Goal: Task Accomplishment & Management: Manage account settings

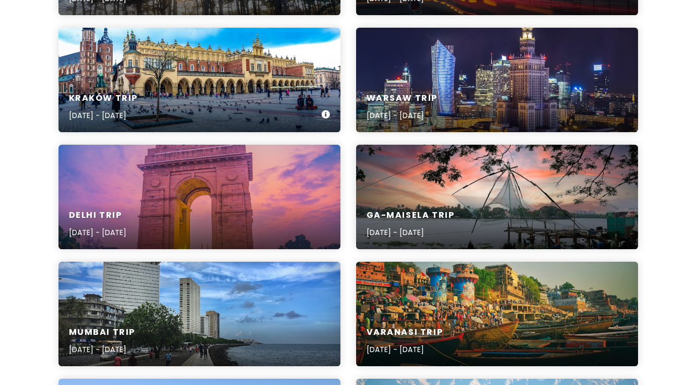
scroll to position [256, 0]
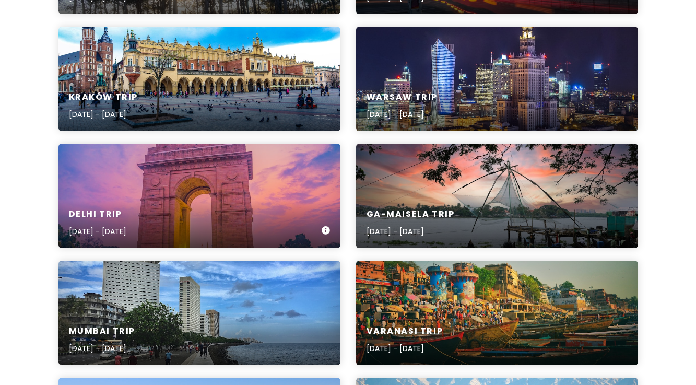
click at [234, 213] on div "Delhi Trip [DATE] - [DATE]" at bounding box center [199, 223] width 282 height 50
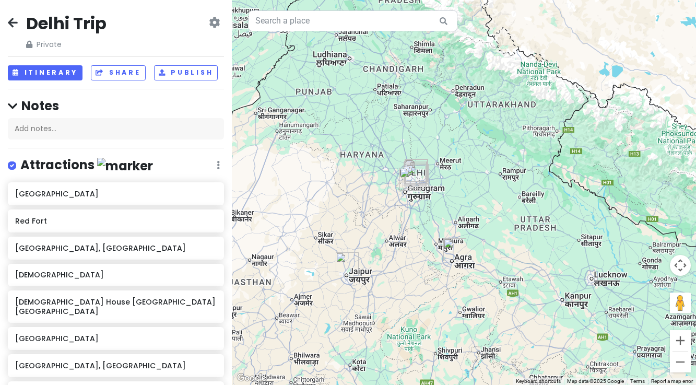
drag, startPoint x: 428, startPoint y: 141, endPoint x: 483, endPoint y: 221, distance: 97.6
click at [483, 221] on div at bounding box center [464, 192] width 464 height 385
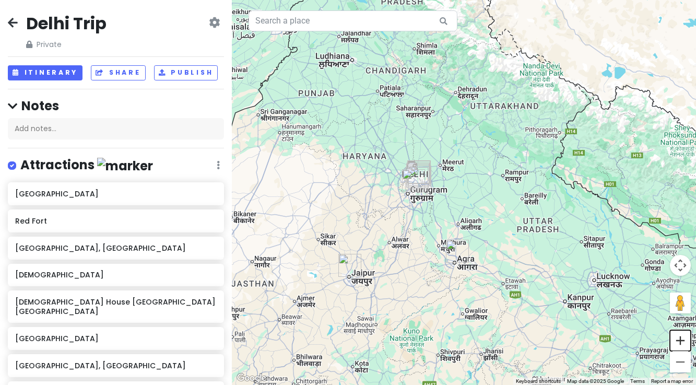
click at [681, 342] on button "Zoom in" at bounding box center [680, 340] width 21 height 21
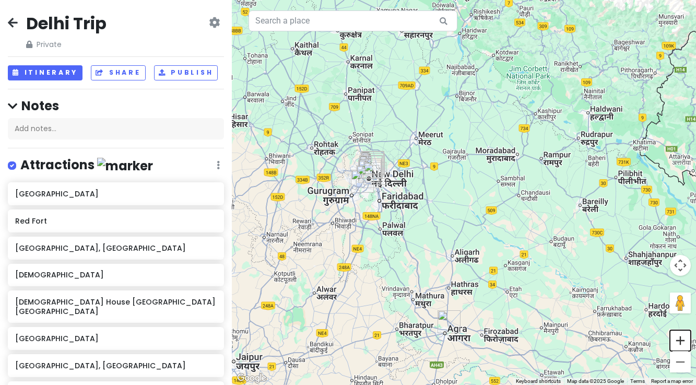
click at [681, 342] on button "Zoom in" at bounding box center [680, 340] width 21 height 21
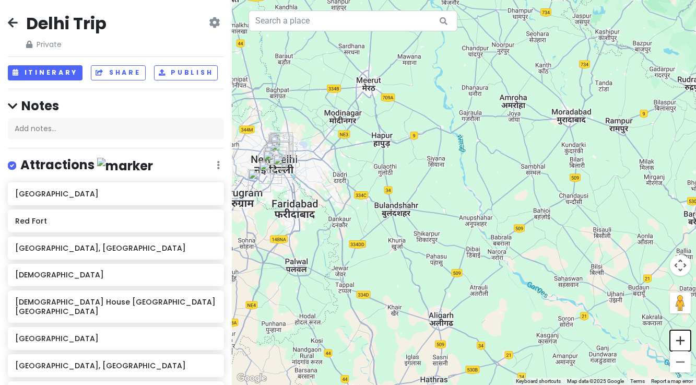
click at [681, 342] on button "Zoom in" at bounding box center [680, 340] width 21 height 21
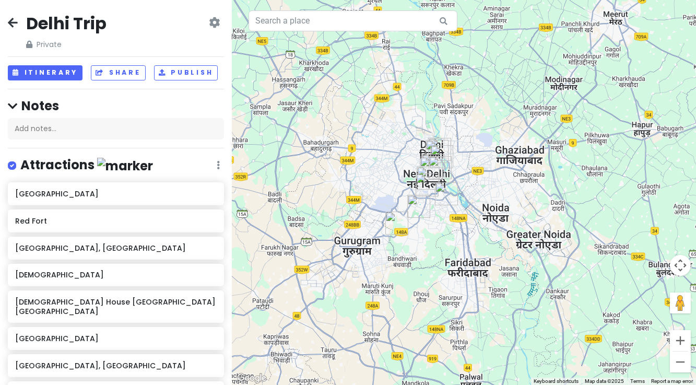
drag, startPoint x: 299, startPoint y: 195, endPoint x: 643, endPoint y: 239, distance: 347.0
click at [643, 239] on div at bounding box center [464, 192] width 464 height 385
click at [684, 344] on button "Zoom in" at bounding box center [680, 340] width 21 height 21
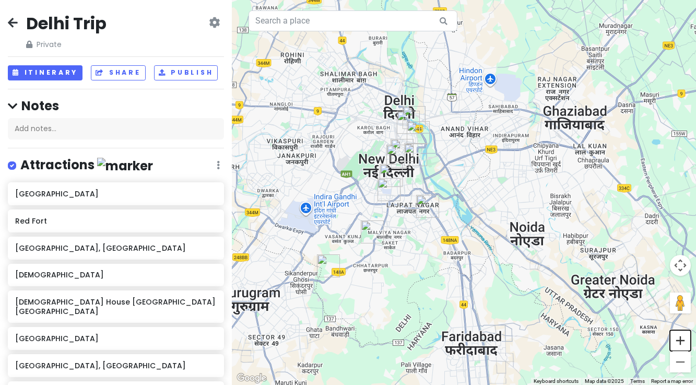
click at [684, 344] on button "Zoom in" at bounding box center [680, 340] width 21 height 21
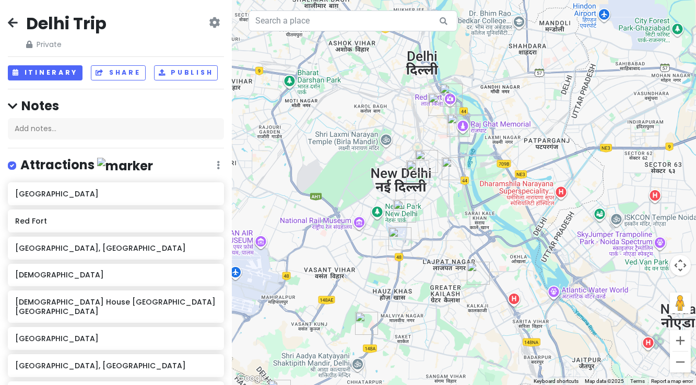
drag, startPoint x: 386, startPoint y: 284, endPoint x: 474, endPoint y: 324, distance: 96.5
click at [474, 324] on div at bounding box center [464, 192] width 464 height 385
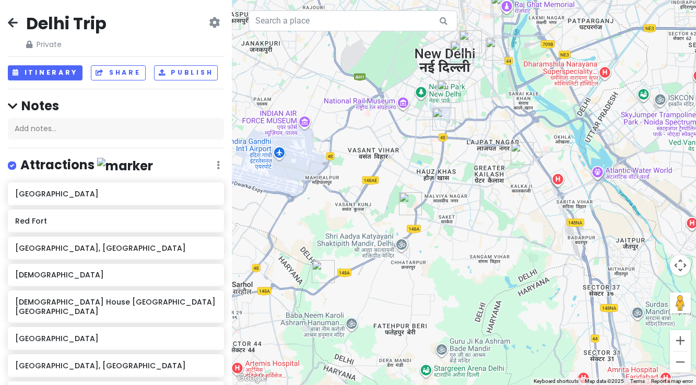
drag, startPoint x: 315, startPoint y: 325, endPoint x: 359, endPoint y: 204, distance: 128.4
click at [359, 204] on div at bounding box center [464, 192] width 464 height 385
click at [319, 273] on img "Sanskriti Kendra, Aya Nagar, Delhi" at bounding box center [323, 271] width 23 height 23
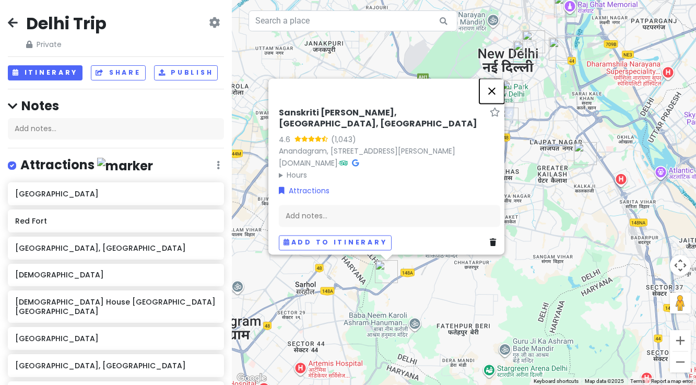
click at [496, 84] on button "Close" at bounding box center [491, 90] width 25 height 25
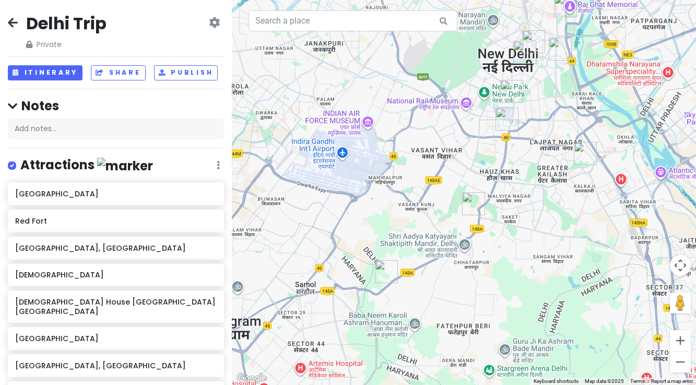
click at [470, 205] on img "Qutb Minar" at bounding box center [473, 203] width 23 height 23
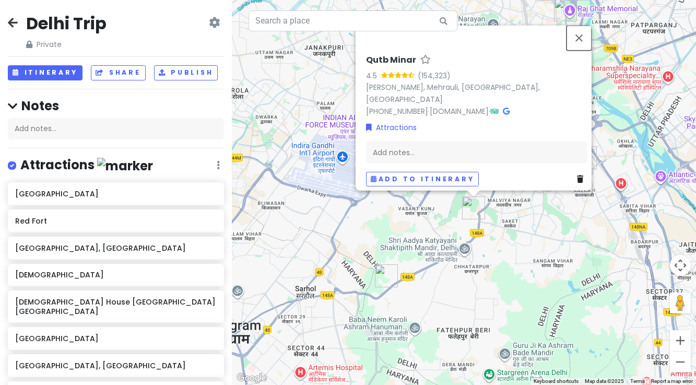
drag, startPoint x: 582, startPoint y: 42, endPoint x: 544, endPoint y: 78, distance: 51.7
click at [580, 44] on button "Close" at bounding box center [579, 37] width 25 height 25
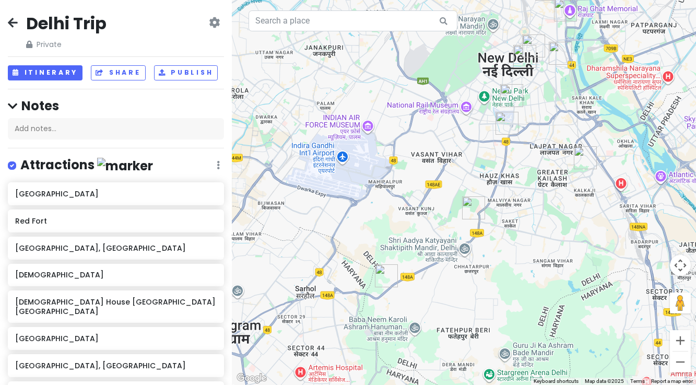
click at [508, 121] on img "Dilli Haat - INA" at bounding box center [507, 123] width 23 height 23
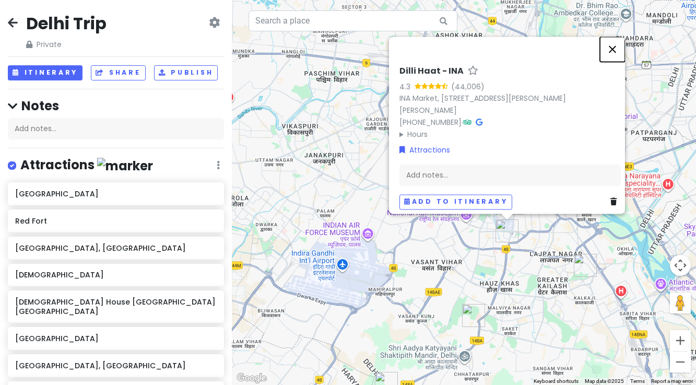
click at [617, 42] on button "Close" at bounding box center [612, 49] width 25 height 25
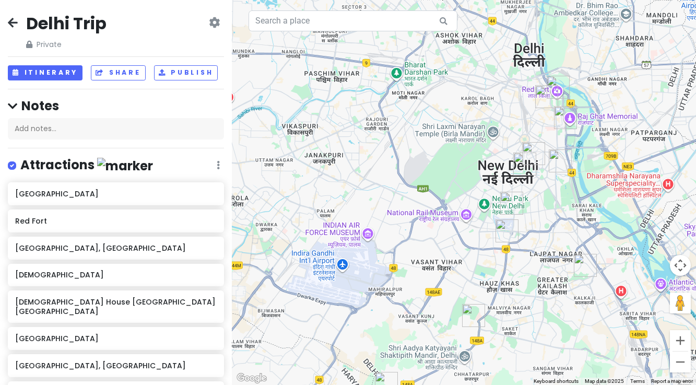
click at [582, 264] on img "Lotus Temple" at bounding box center [585, 265] width 23 height 23
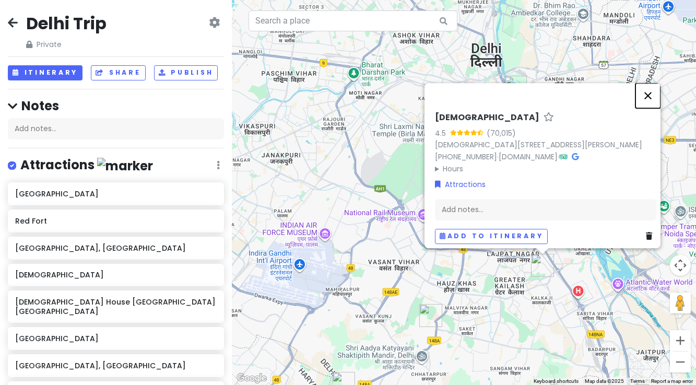
click at [653, 83] on button "Close" at bounding box center [648, 95] width 25 height 25
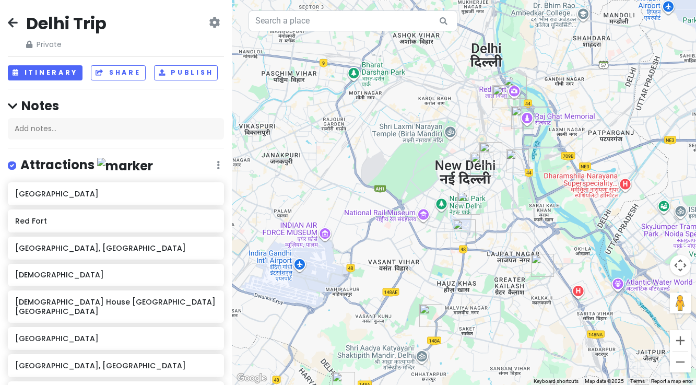
click at [467, 203] on img "Safdarjung Tomb, Delhi" at bounding box center [468, 203] width 23 height 23
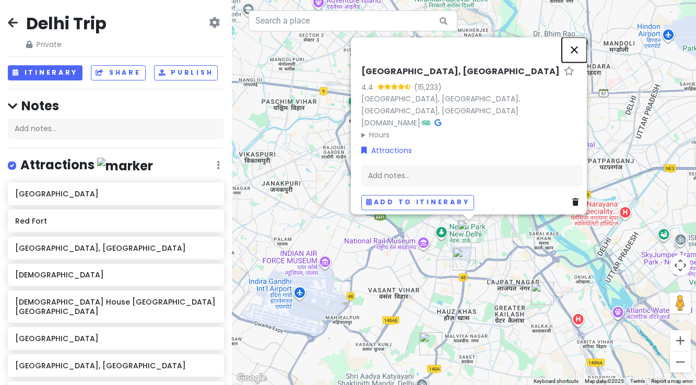
click at [581, 42] on button "Close" at bounding box center [574, 49] width 25 height 25
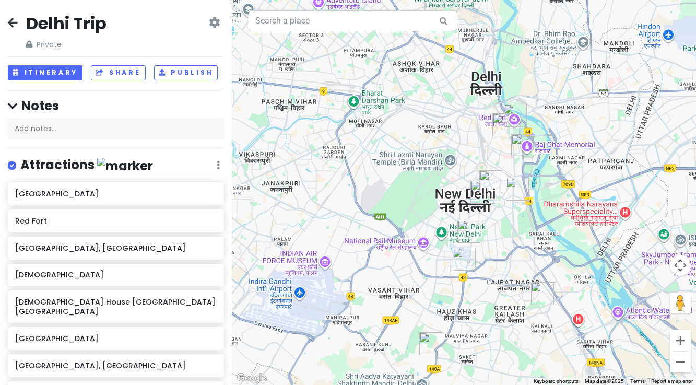
click at [480, 190] on img "National Museum, New Delhi" at bounding box center [482, 192] width 23 height 23
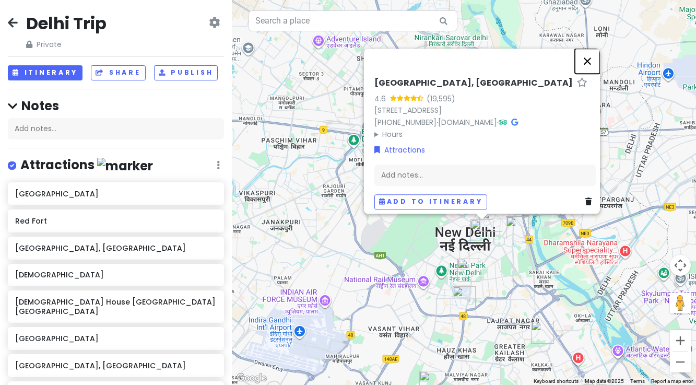
click at [593, 49] on button "Close" at bounding box center [587, 61] width 25 height 25
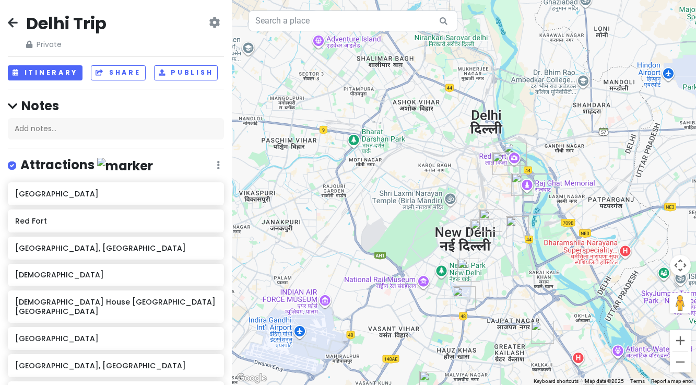
click at [492, 218] on img "Baha'i House New Delhi India" at bounding box center [490, 220] width 23 height 23
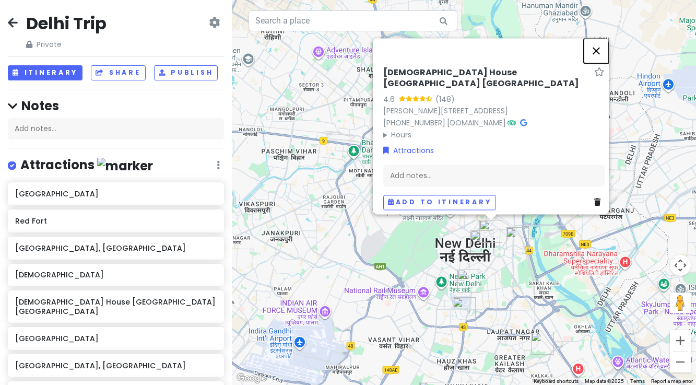
click at [601, 45] on button "Close" at bounding box center [596, 50] width 25 height 25
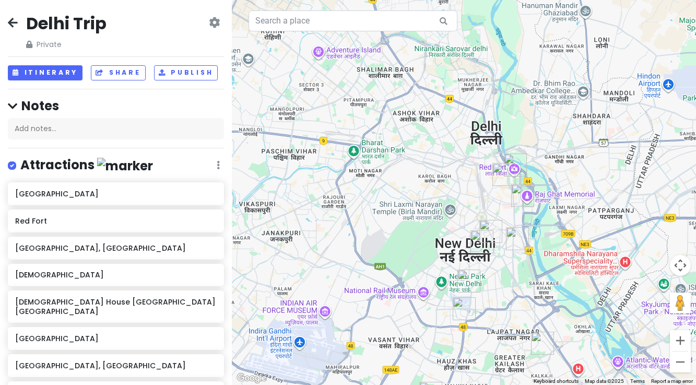
click at [513, 238] on img "National Crafts Museum & Hastkala Academy" at bounding box center [517, 238] width 23 height 23
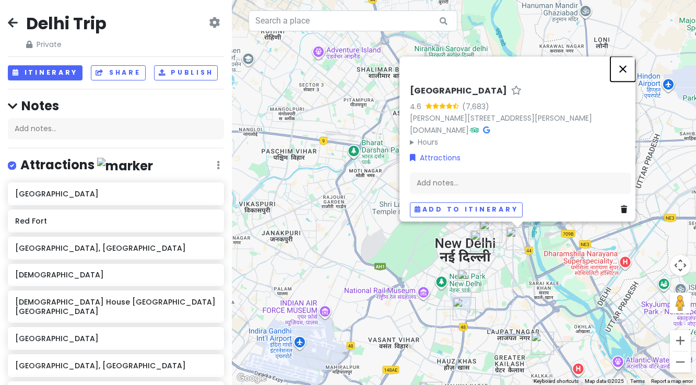
click at [628, 62] on button "Close" at bounding box center [622, 68] width 25 height 25
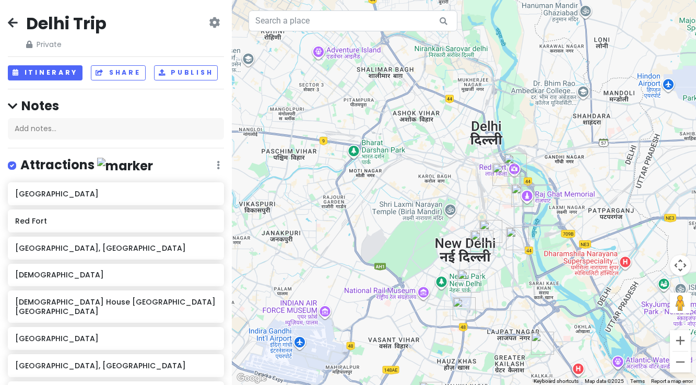
click at [522, 196] on img "National Gandhi Museum" at bounding box center [522, 195] width 23 height 23
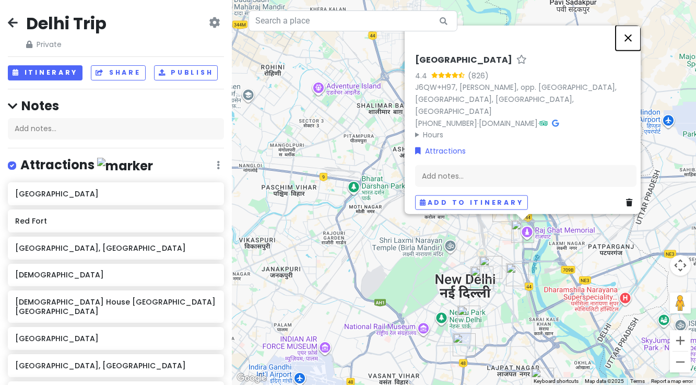
click at [631, 46] on button "Close" at bounding box center [628, 37] width 25 height 25
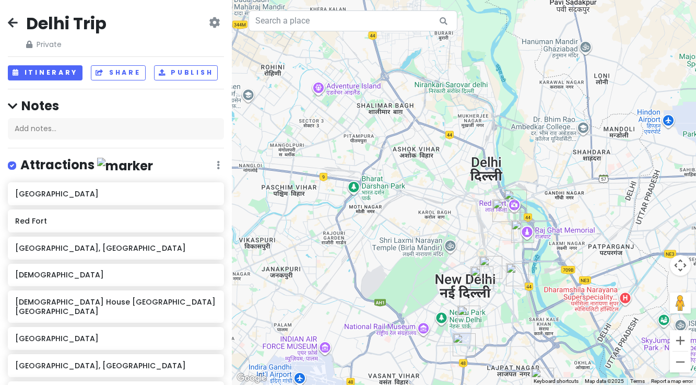
click at [501, 209] on img "Jama Masjid" at bounding box center [503, 210] width 23 height 23
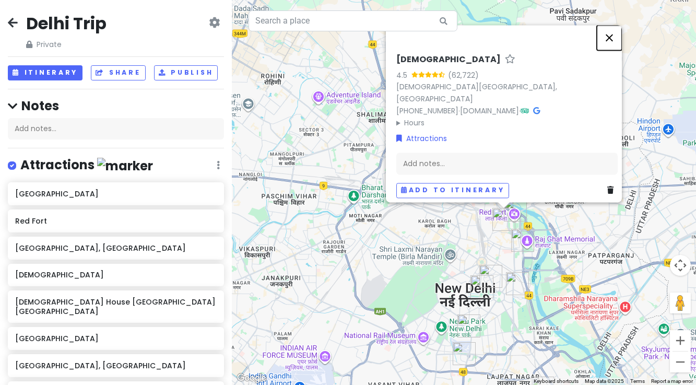
click at [612, 42] on button "Close" at bounding box center [609, 37] width 25 height 25
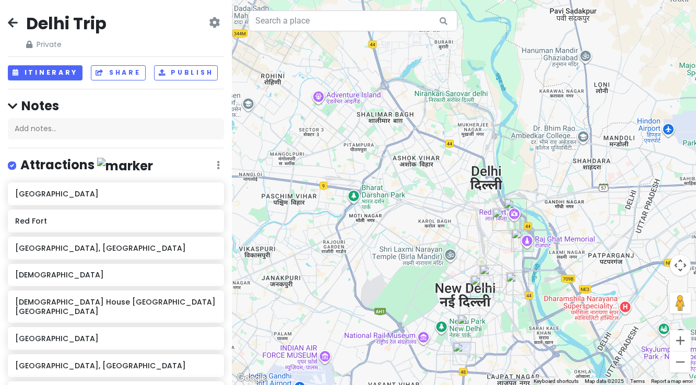
click at [515, 211] on img "Red Fort" at bounding box center [515, 209] width 23 height 23
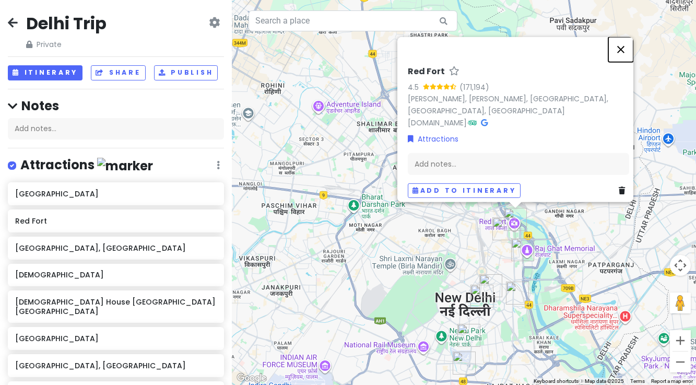
click at [623, 46] on button "Close" at bounding box center [620, 49] width 25 height 25
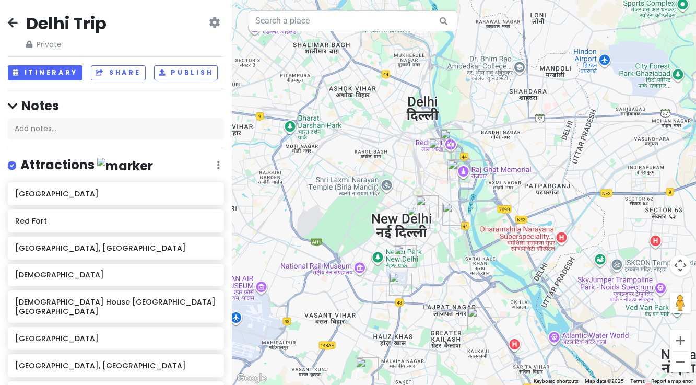
drag, startPoint x: 456, startPoint y: 267, endPoint x: 392, endPoint y: 188, distance: 101.7
click at [392, 188] on div at bounding box center [464, 192] width 464 height 385
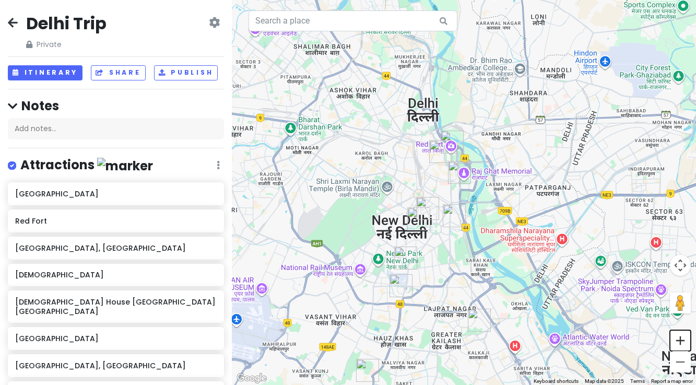
click at [680, 340] on button "Zoom in" at bounding box center [680, 340] width 21 height 21
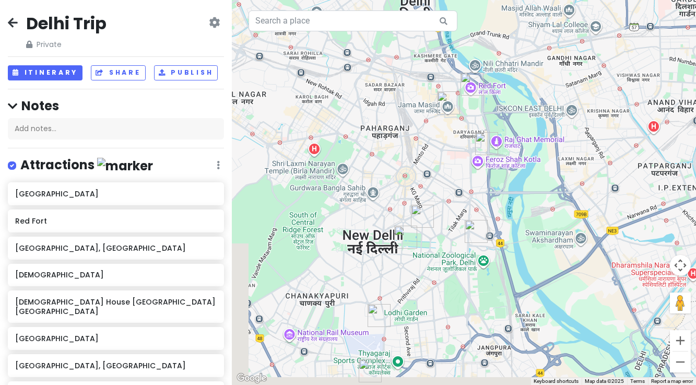
drag, startPoint x: 410, startPoint y: 319, endPoint x: 448, endPoint y: 295, distance: 44.6
click at [448, 295] on div at bounding box center [464, 192] width 464 height 385
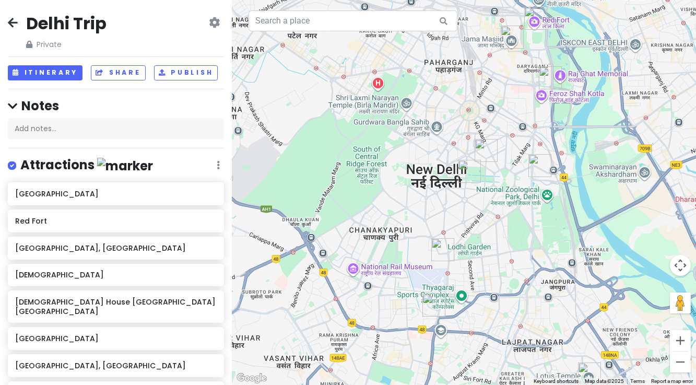
drag, startPoint x: 394, startPoint y: 327, endPoint x: 455, endPoint y: 266, distance: 86.4
click at [455, 266] on div at bounding box center [464, 192] width 464 height 385
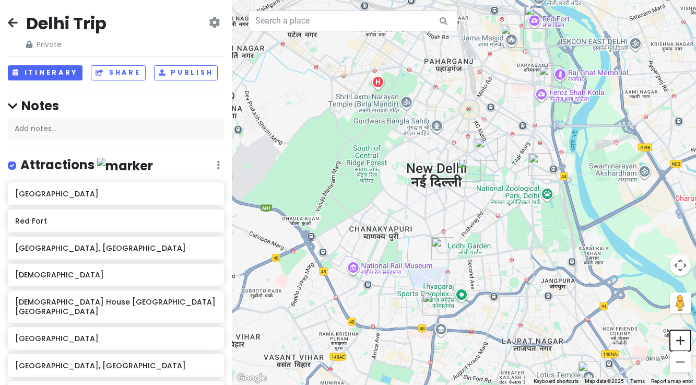
click at [678, 339] on button "Zoom in" at bounding box center [680, 340] width 21 height 21
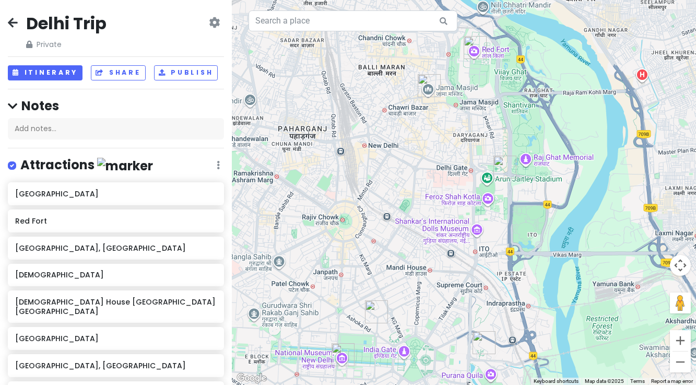
drag, startPoint x: 521, startPoint y: 182, endPoint x: 389, endPoint y: 377, distance: 235.4
click at [389, 377] on div at bounding box center [464, 192] width 464 height 385
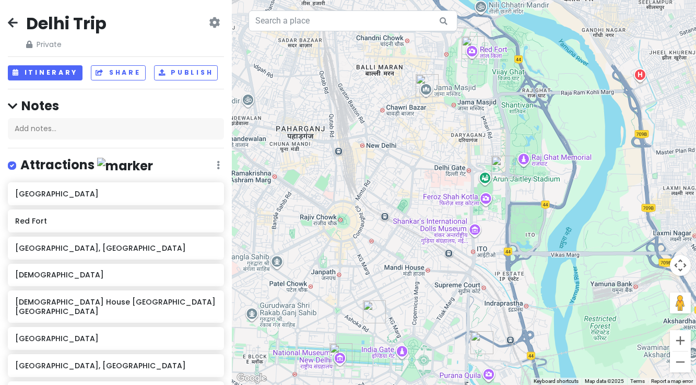
click at [423, 81] on img "Jama Masjid" at bounding box center [427, 85] width 23 height 23
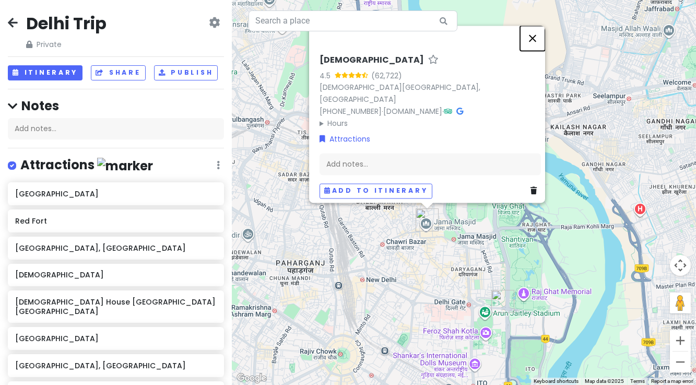
click at [540, 43] on button "Close" at bounding box center [532, 38] width 25 height 25
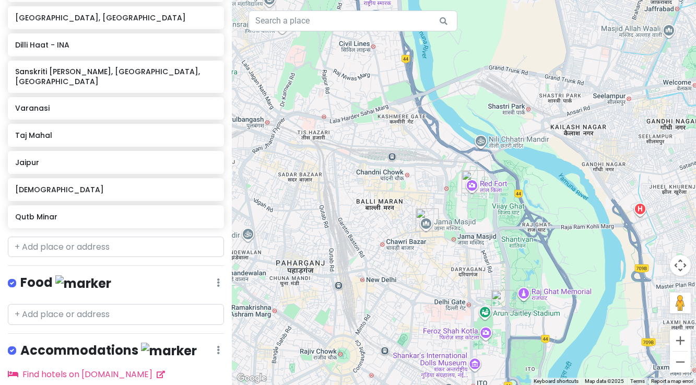
scroll to position [390, 0]
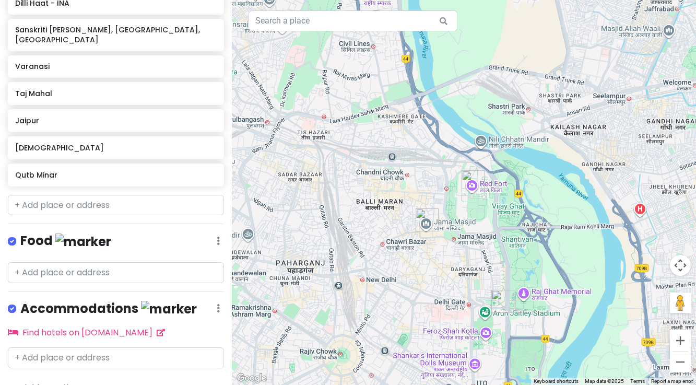
click at [498, 299] on img "National Gandhi Museum" at bounding box center [502, 301] width 23 height 23
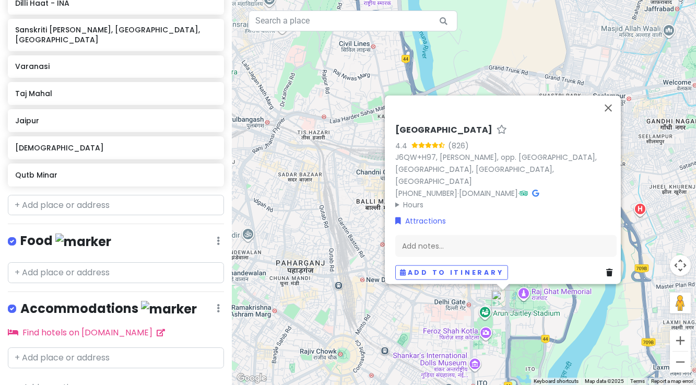
click at [407, 302] on div "[GEOGRAPHIC_DATA] 4.4 (826) J6QW+H97, [PERSON_NAME], opp. [GEOGRAPHIC_DATA], [P…" at bounding box center [464, 192] width 464 height 385
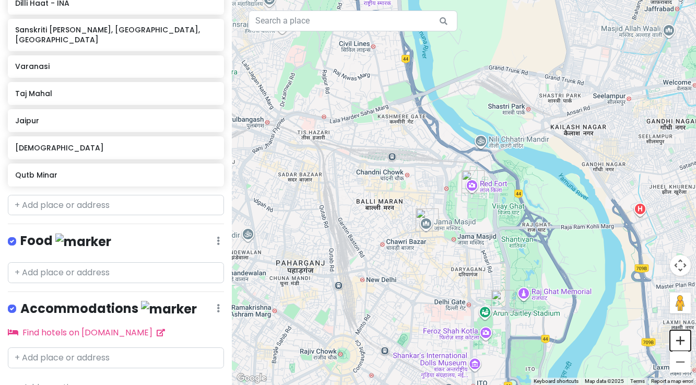
click at [683, 341] on button "Zoom in" at bounding box center [680, 340] width 21 height 21
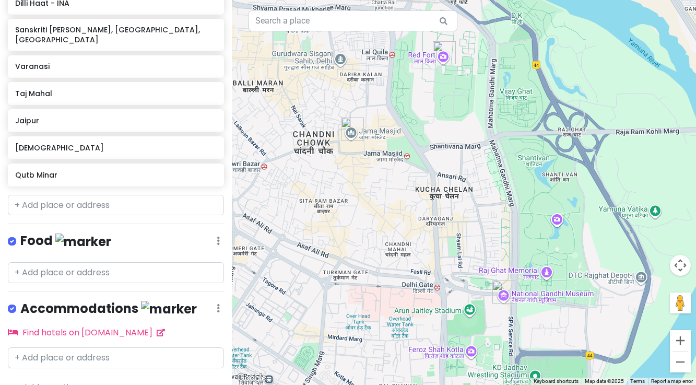
drag, startPoint x: 506, startPoint y: 349, endPoint x: 469, endPoint y: 219, distance: 135.2
click at [469, 219] on div at bounding box center [464, 192] width 464 height 385
click at [682, 363] on button "Zoom out" at bounding box center [680, 361] width 21 height 21
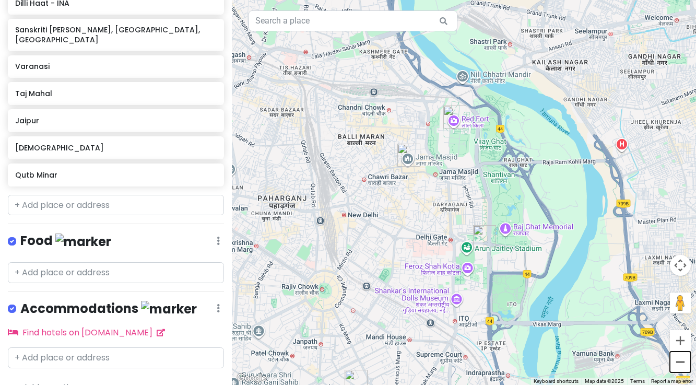
click at [682, 363] on button "Zoom out" at bounding box center [680, 361] width 21 height 21
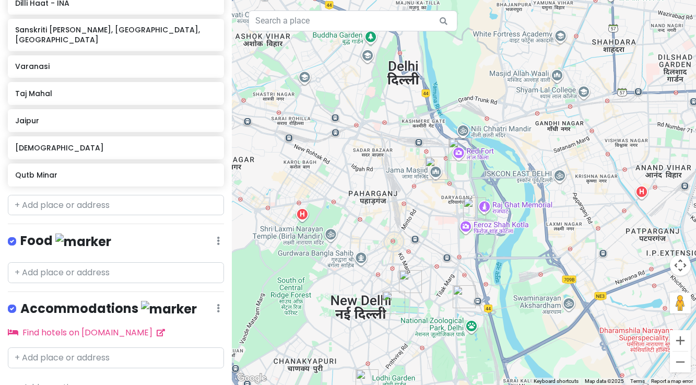
click at [463, 293] on img "National Crafts Museum & Hastkala Academy" at bounding box center [464, 296] width 23 height 23
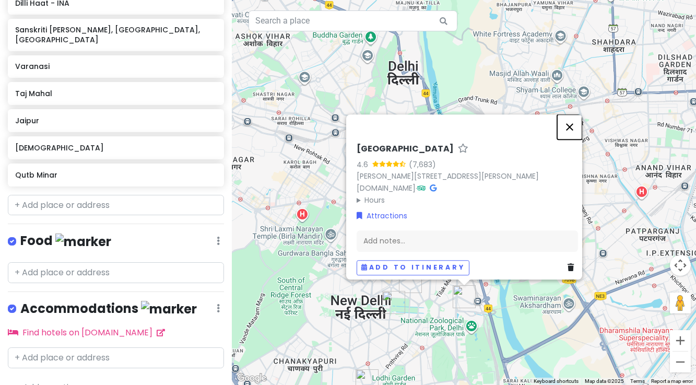
click at [574, 121] on button "Close" at bounding box center [569, 126] width 25 height 25
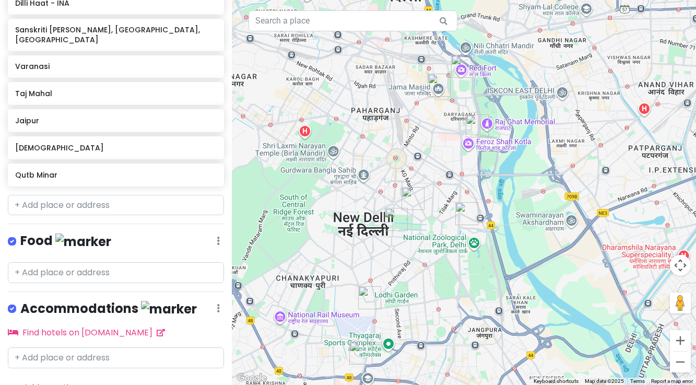
drag, startPoint x: 432, startPoint y: 313, endPoint x: 434, endPoint y: 233, distance: 79.9
click at [434, 233] on div at bounding box center [464, 192] width 464 height 385
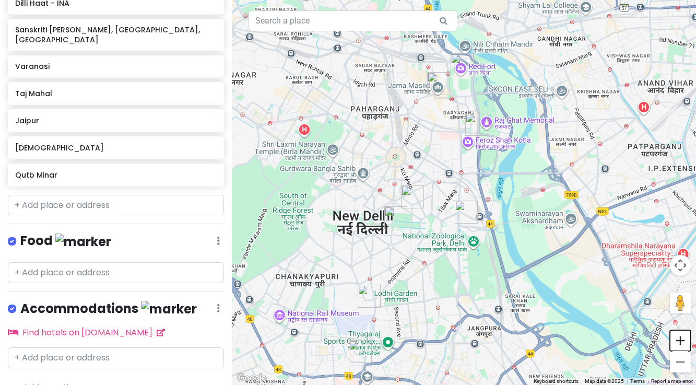
click at [679, 343] on button "Zoom in" at bounding box center [680, 340] width 21 height 21
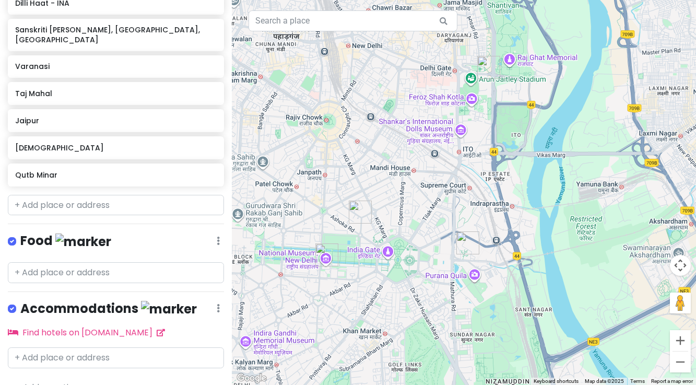
click at [360, 212] on img "Baha'i House New Delhi India" at bounding box center [360, 212] width 23 height 23
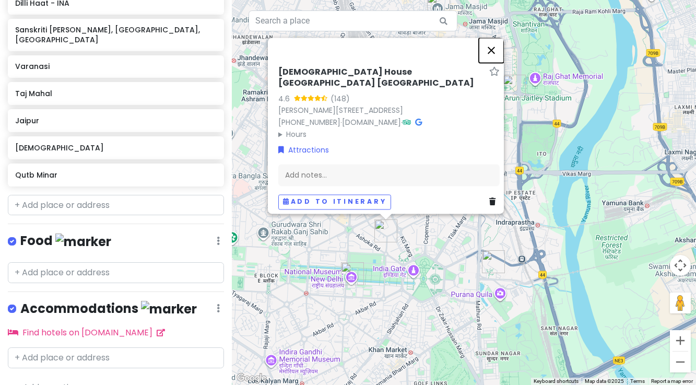
click at [496, 42] on button "Close" at bounding box center [491, 50] width 25 height 25
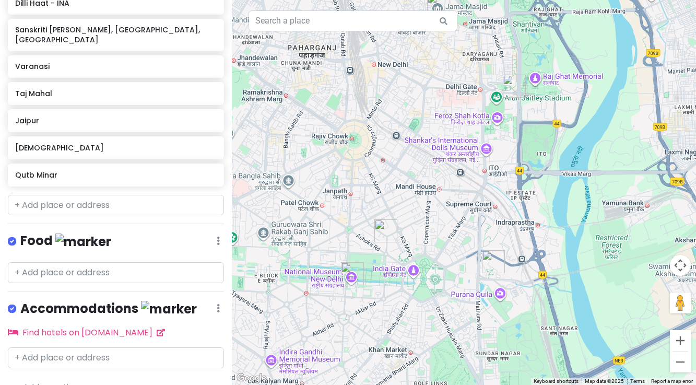
click at [350, 273] on img "National Museum, New Delhi" at bounding box center [352, 273] width 23 height 23
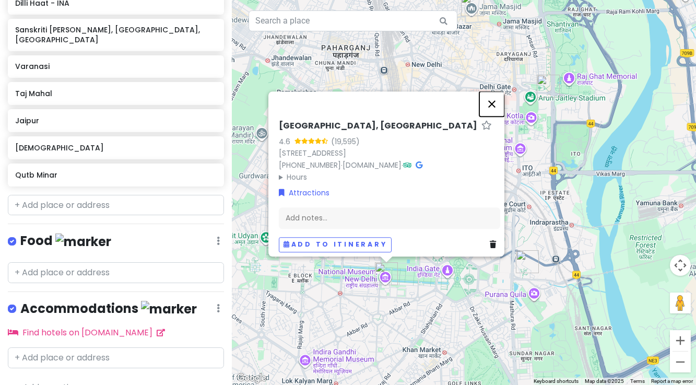
click at [496, 91] on button "Close" at bounding box center [491, 103] width 25 height 25
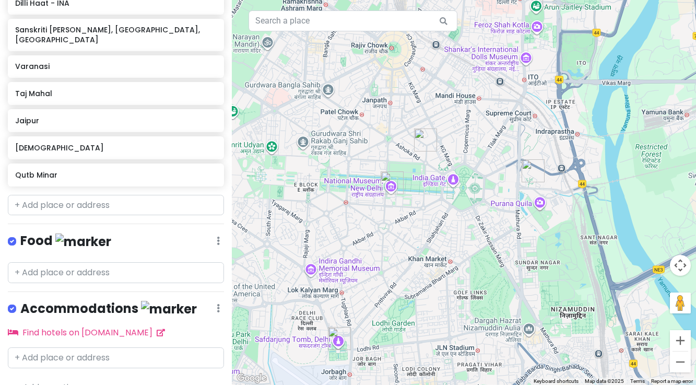
drag, startPoint x: 449, startPoint y: 314, endPoint x: 493, endPoint y: 200, distance: 122.7
click at [456, 221] on div at bounding box center [464, 192] width 464 height 385
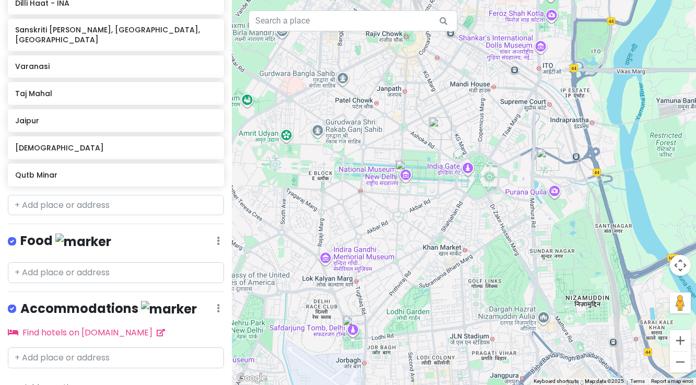
click at [542, 161] on img "National Crafts Museum & Hastkala Academy" at bounding box center [547, 159] width 23 height 23
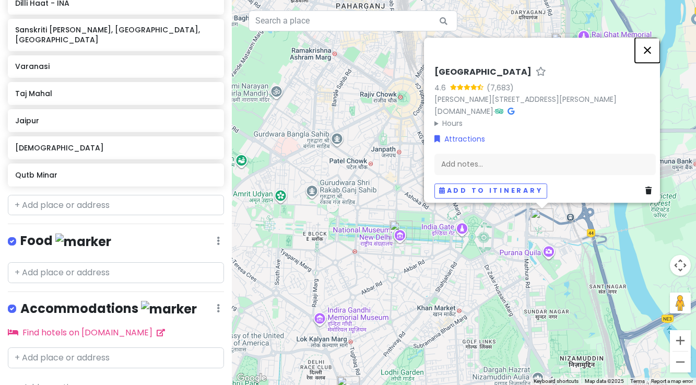
click at [653, 45] on button "Close" at bounding box center [647, 50] width 25 height 25
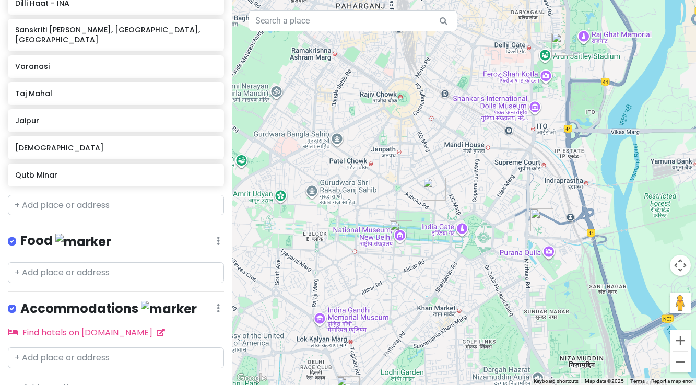
click at [562, 42] on img "National Gandhi Museum" at bounding box center [562, 44] width 23 height 23
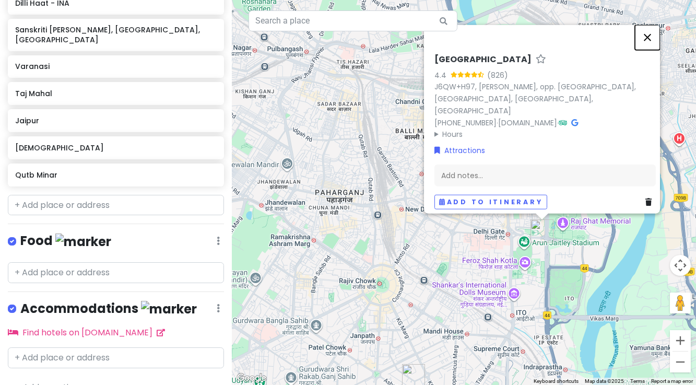
click at [650, 44] on button "Close" at bounding box center [647, 37] width 25 height 25
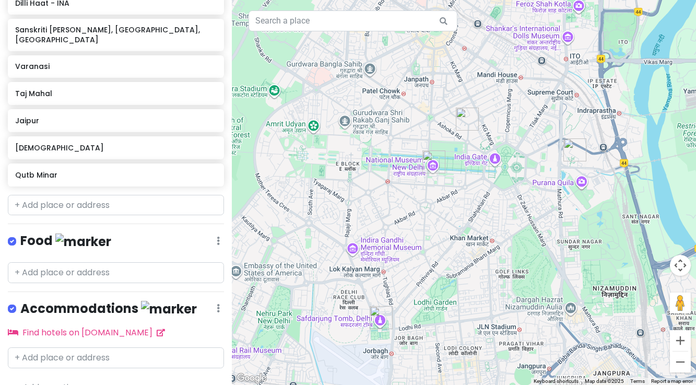
drag, startPoint x: 443, startPoint y: 341, endPoint x: 497, endPoint y: 83, distance: 263.5
click at [497, 83] on div at bounding box center [464, 192] width 464 height 385
click at [380, 313] on img "Safdarjung Tomb, Delhi" at bounding box center [381, 317] width 23 height 23
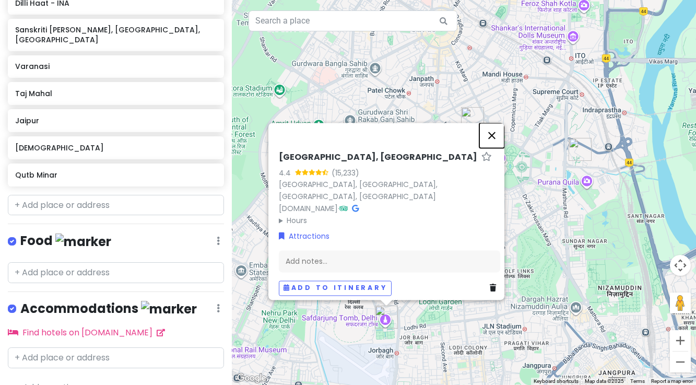
click at [496, 130] on button "Close" at bounding box center [491, 135] width 25 height 25
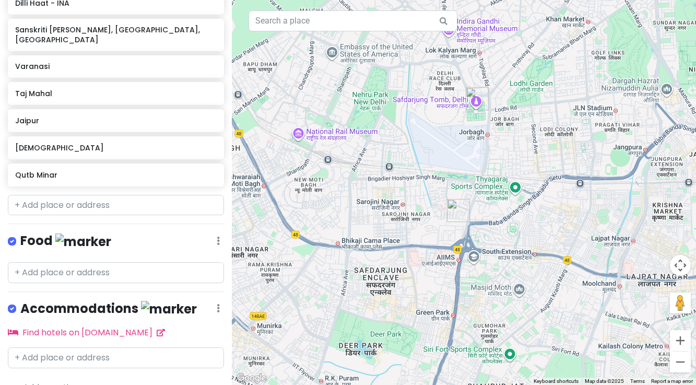
drag, startPoint x: 314, startPoint y: 333, endPoint x: 404, endPoint y: 112, distance: 238.7
click at [404, 112] on div at bounding box center [464, 192] width 464 height 385
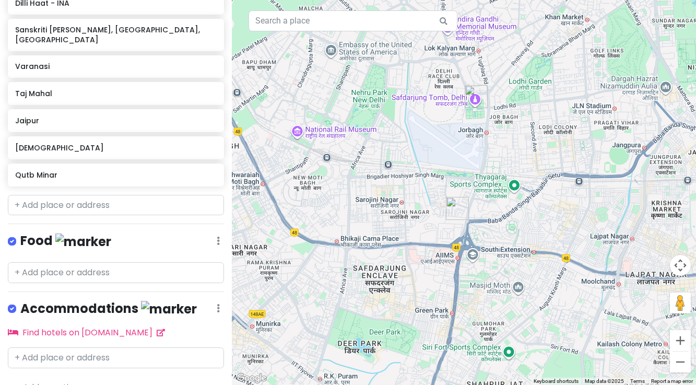
click at [456, 210] on img "Dilli Haat - INA" at bounding box center [457, 208] width 23 height 23
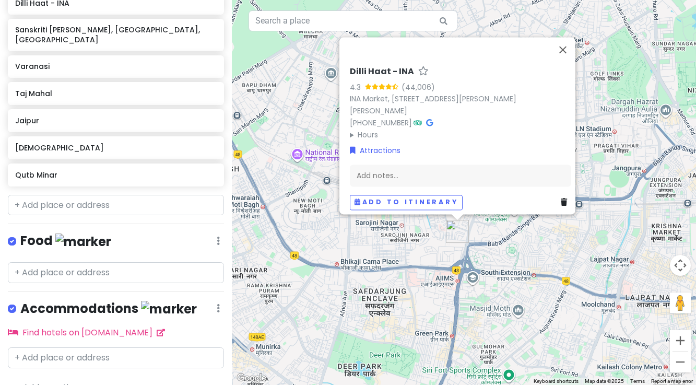
click at [296, 135] on div "Dilli Haat - INA 4.3 (44,006) [GEOGRAPHIC_DATA], [GEOGRAPHIC_DATA], [PERSON_NAM…" at bounding box center [464, 192] width 464 height 385
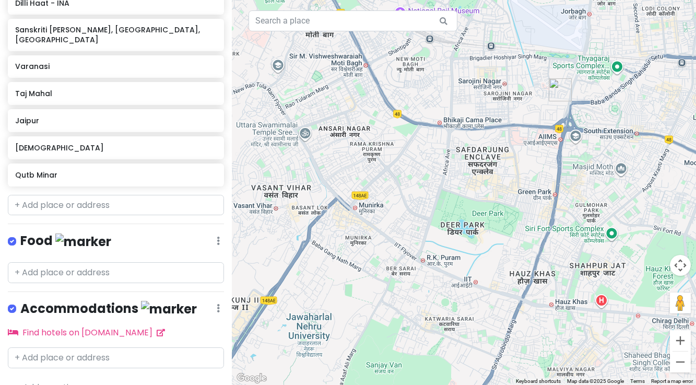
drag, startPoint x: 386, startPoint y: 312, endPoint x: 488, endPoint y: 169, distance: 175.6
click at [489, 169] on div at bounding box center [464, 192] width 464 height 385
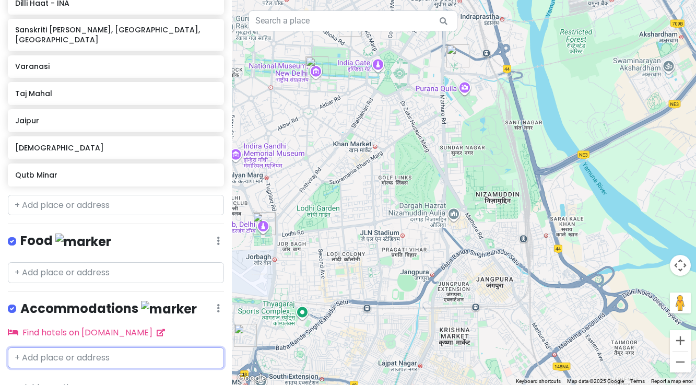
drag, startPoint x: 521, startPoint y: 87, endPoint x: 205, endPoint y: 333, distance: 400.4
click at [205, 333] on div "Delhi Trip Private Change Dates Make a Copy Delete Trip Go Pro ⚡️ Give Feedback…" at bounding box center [348, 192] width 696 height 385
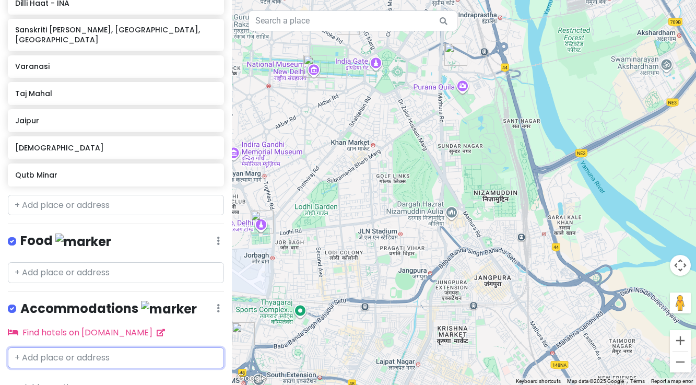
click at [78, 347] on input "text" at bounding box center [116, 357] width 216 height 21
type input "Hotels Daf"
click at [75, 376] on span "HOTELS DAFFODILS" at bounding box center [56, 381] width 70 height 10
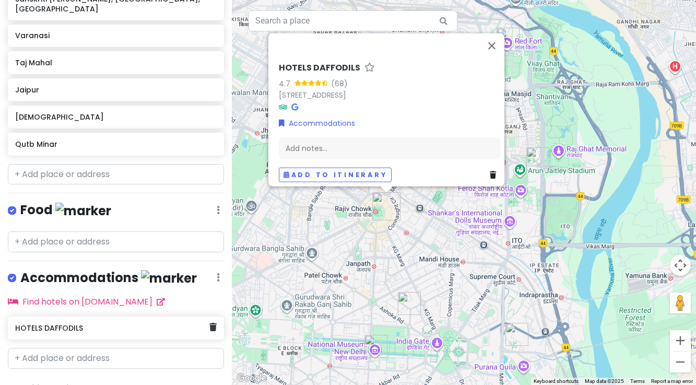
scroll to position [421, 0]
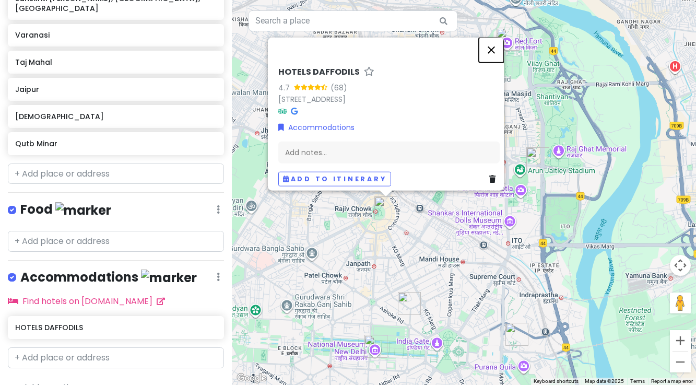
click at [497, 45] on button "Close" at bounding box center [491, 49] width 25 height 25
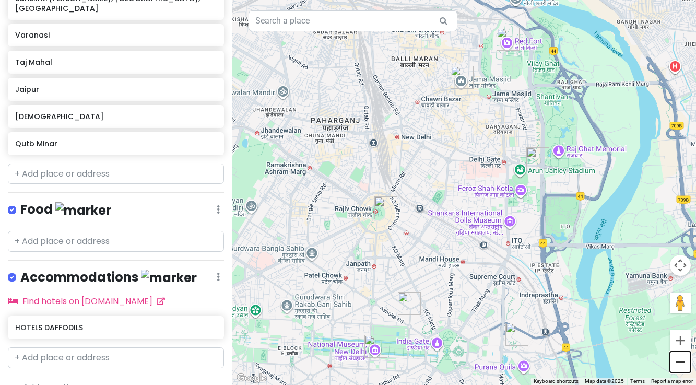
click at [682, 362] on button "Zoom out" at bounding box center [680, 361] width 21 height 21
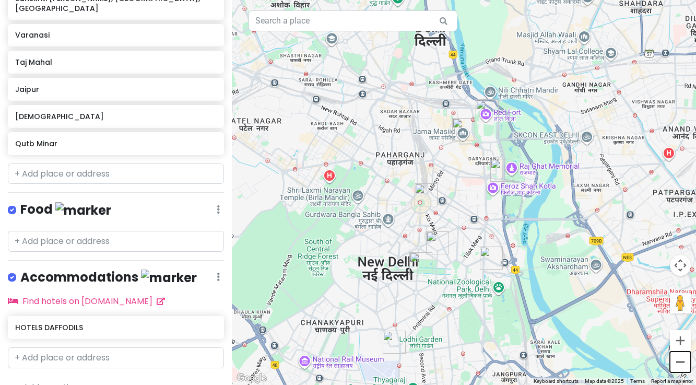
click at [682, 362] on button "Zoom out" at bounding box center [680, 361] width 21 height 21
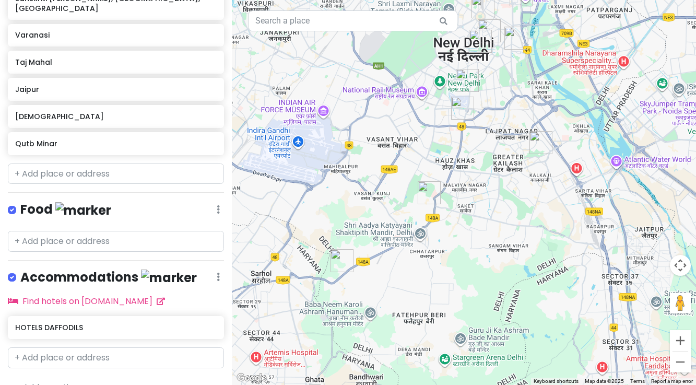
drag, startPoint x: 449, startPoint y: 350, endPoint x: 486, endPoint y: 166, distance: 188.0
click at [487, 166] on div at bounding box center [464, 192] width 464 height 385
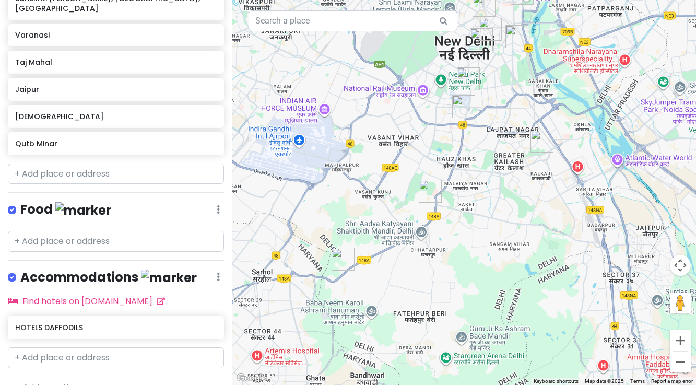
click at [341, 258] on img "Sanskriti Kendra, Aya Nagar, Delhi" at bounding box center [343, 259] width 23 height 23
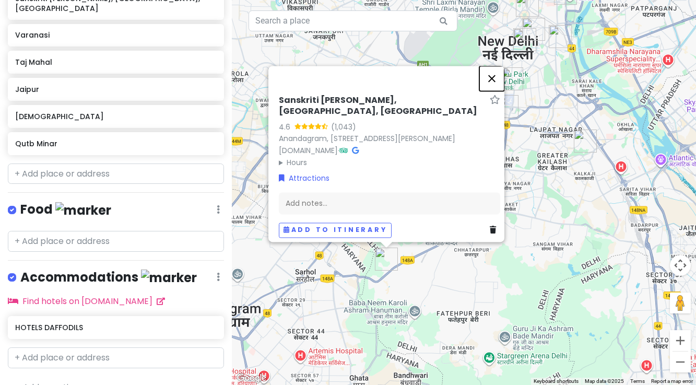
click at [495, 73] on button "Close" at bounding box center [491, 78] width 25 height 25
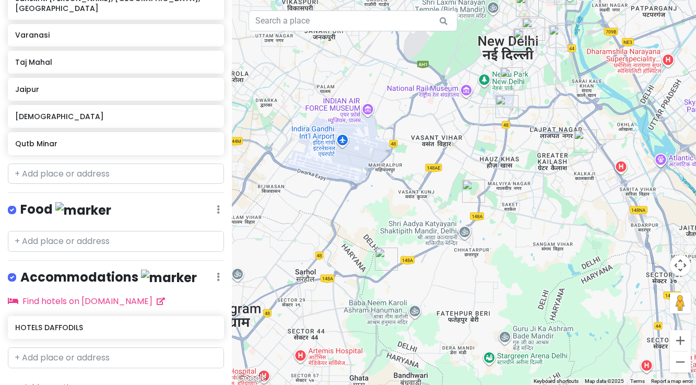
click at [473, 190] on img "Qutb Minar" at bounding box center [473, 191] width 23 height 23
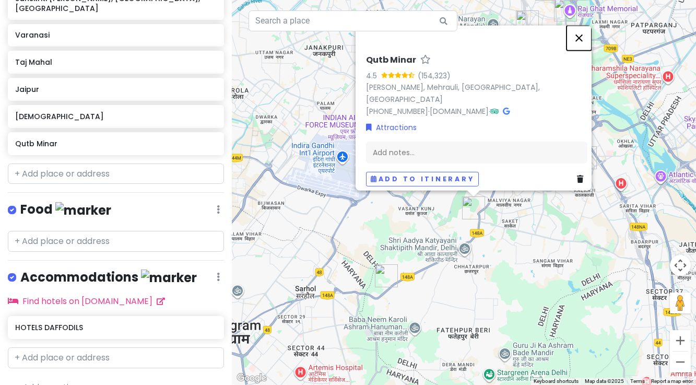
click at [581, 44] on button "Close" at bounding box center [579, 37] width 25 height 25
